Goal: Task Accomplishment & Management: Manage account settings

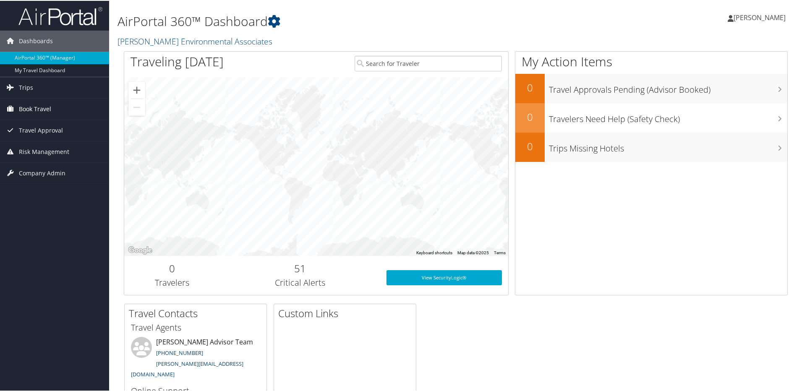
click at [25, 110] on span "Book Travel" at bounding box center [35, 108] width 32 height 21
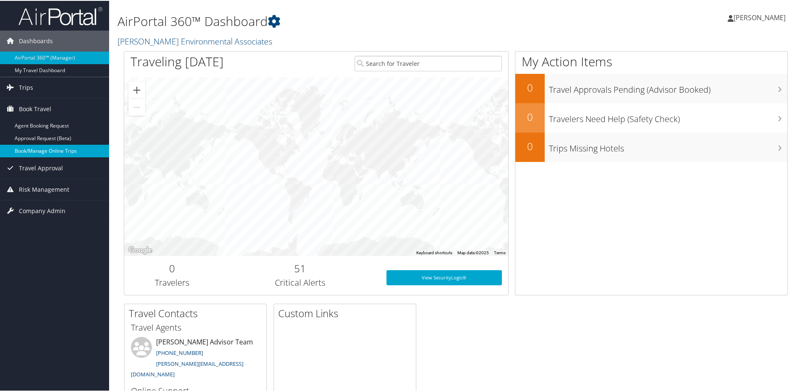
click at [39, 146] on link "Book/Manage Online Trips" at bounding box center [54, 150] width 109 height 13
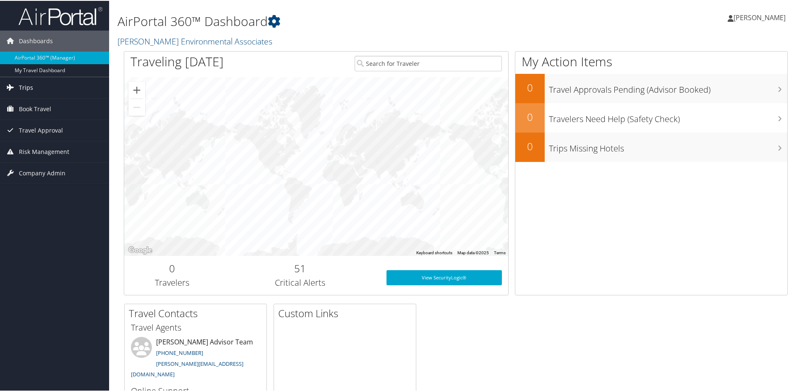
click at [34, 89] on link "Trips" at bounding box center [54, 86] width 109 height 21
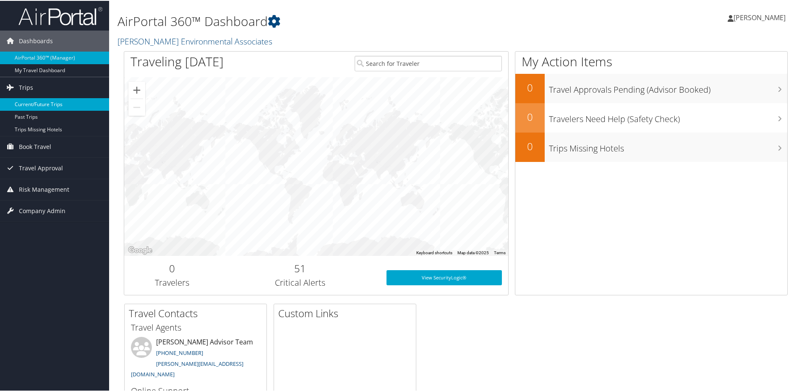
click at [45, 104] on link "Current/Future Trips" at bounding box center [54, 103] width 109 height 13
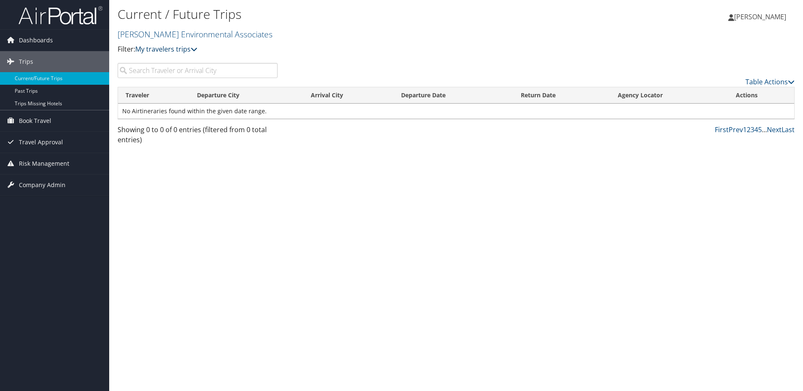
click at [198, 55] on p "Filter: My travelers trips" at bounding box center [343, 49] width 451 height 11
click at [195, 50] on icon at bounding box center [194, 49] width 7 height 7
click at [184, 58] on link "My trips" at bounding box center [192, 62] width 110 height 14
click at [29, 119] on span "Book Travel" at bounding box center [35, 120] width 32 height 21
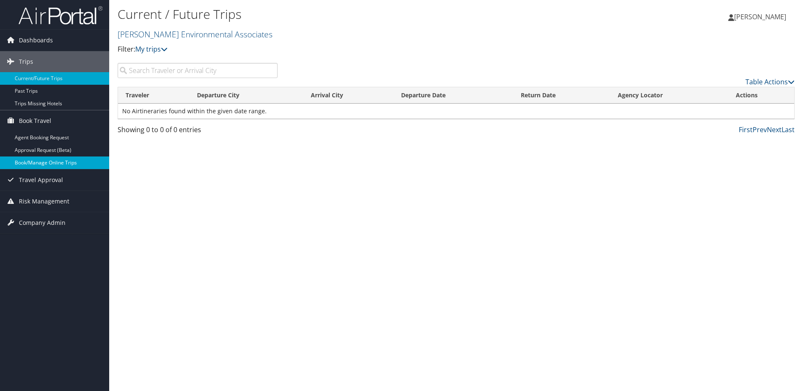
click at [50, 160] on link "Book/Manage Online Trips" at bounding box center [54, 163] width 109 height 13
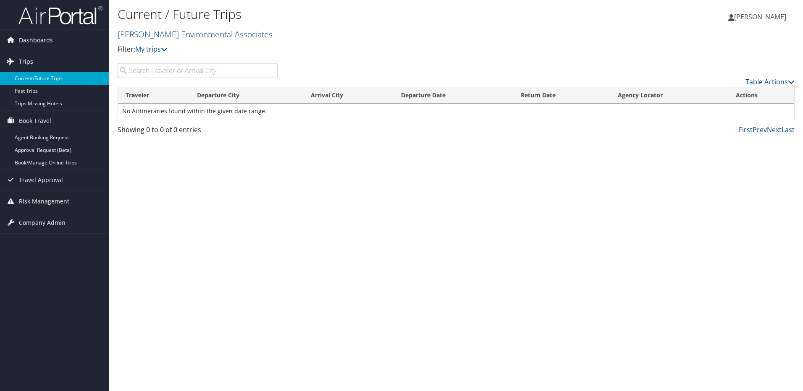
click at [28, 61] on span "Trips" at bounding box center [26, 61] width 14 height 21
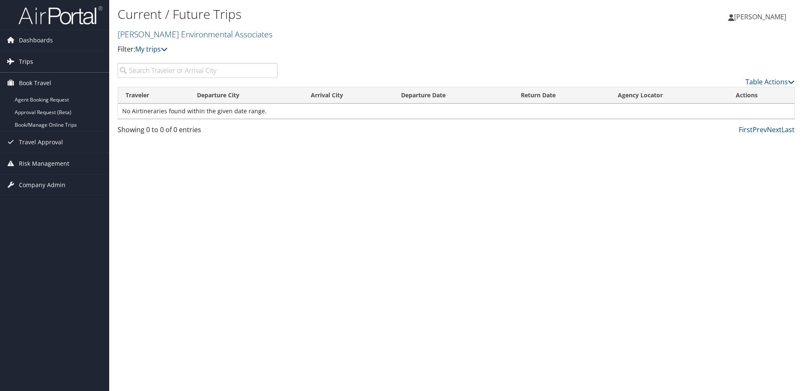
click at [28, 61] on span "Trips" at bounding box center [26, 61] width 14 height 21
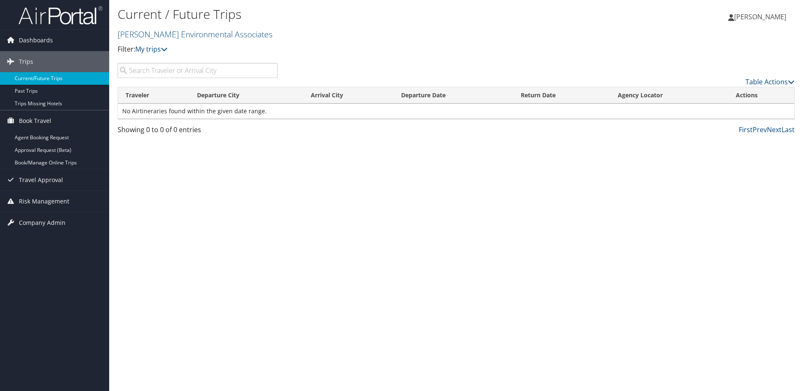
click at [42, 76] on link "Current/Future Trips" at bounding box center [54, 78] width 109 height 13
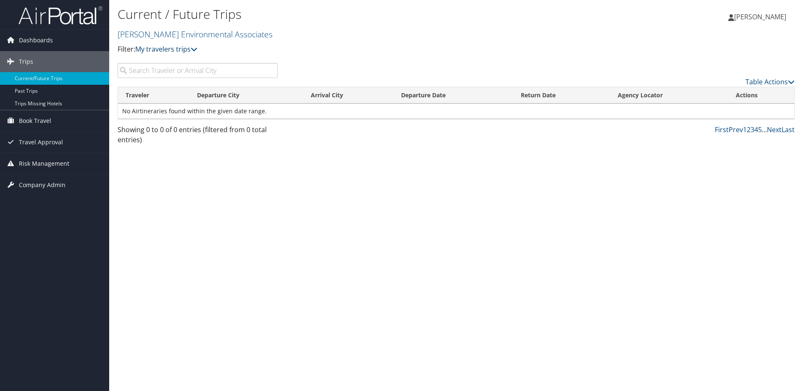
click at [191, 52] on link "My travelers trips" at bounding box center [166, 49] width 62 height 9
click at [174, 66] on link "My trips" at bounding box center [192, 62] width 110 height 14
